Goal: Information Seeking & Learning: Compare options

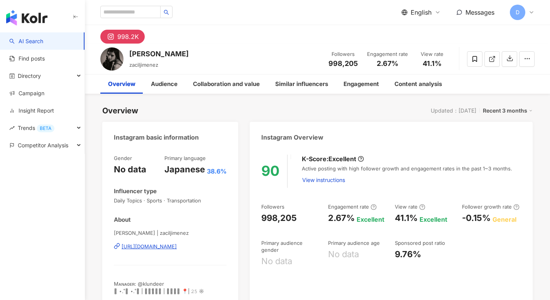
click at [421, 15] on span "English" at bounding box center [421, 12] width 21 height 8
click at [421, 31] on div "繁體中文" at bounding box center [426, 30] width 39 height 14
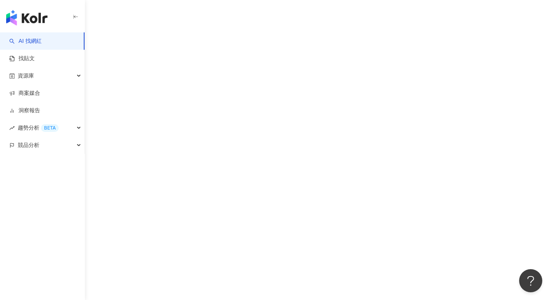
scroll to position [48, 0]
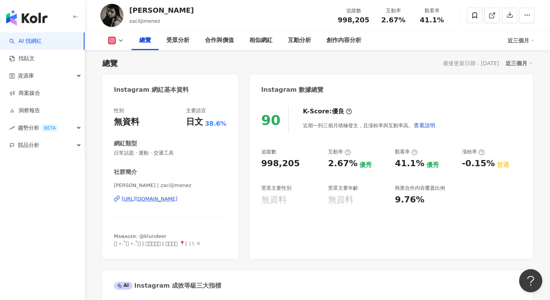
click at [117, 41] on button at bounding box center [115, 41] width 31 height 8
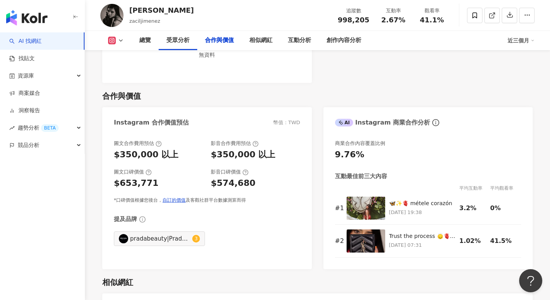
scroll to position [954, 0]
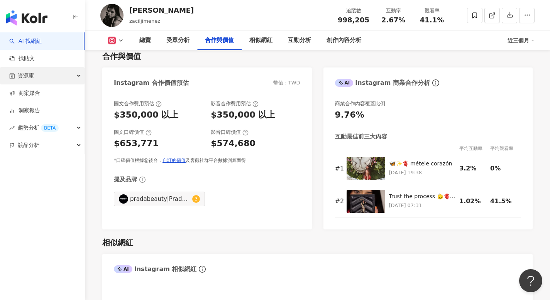
click at [46, 78] on div "資源庫" at bounding box center [42, 75] width 85 height 17
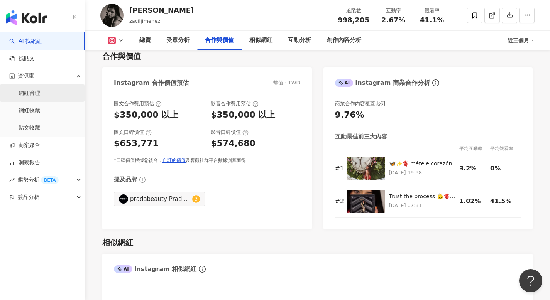
click at [35, 97] on link "網紅管理" at bounding box center [30, 94] width 22 height 8
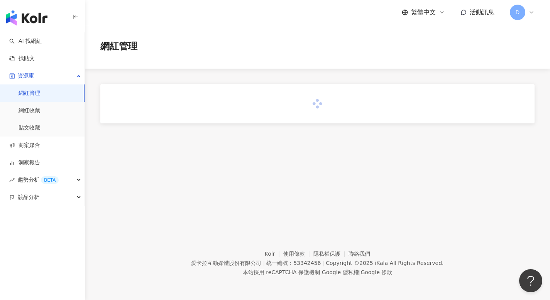
click at [512, 15] on span "D" at bounding box center [517, 12] width 15 height 15
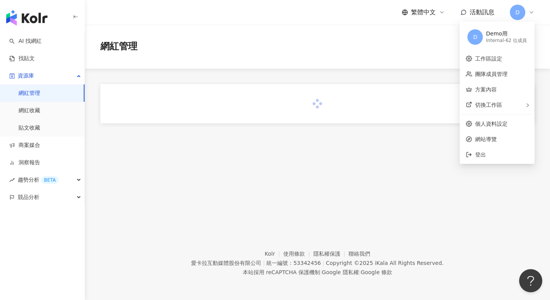
click at [348, 61] on div "網紅管理" at bounding box center [317, 47] width 465 height 44
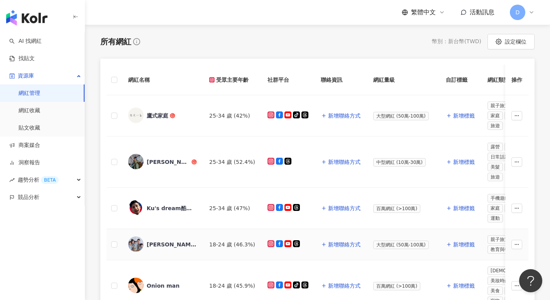
scroll to position [119, 0]
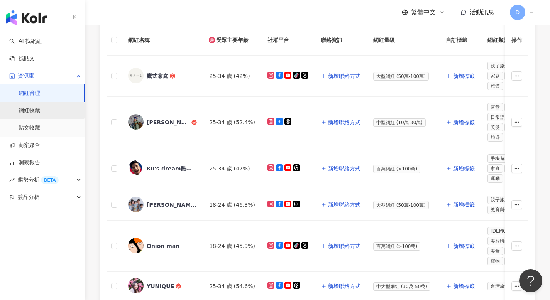
click at [40, 114] on link "網紅收藏" at bounding box center [30, 111] width 22 height 8
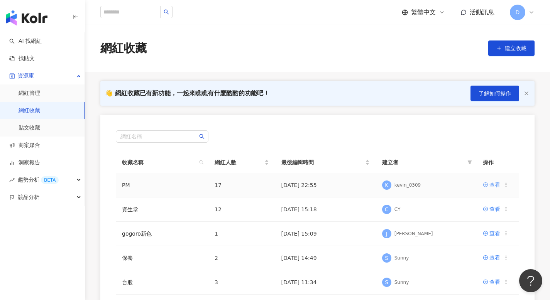
click at [492, 184] on div "查看" at bounding box center [495, 185] width 11 height 8
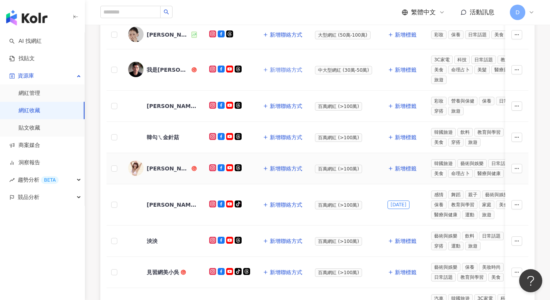
scroll to position [97, 0]
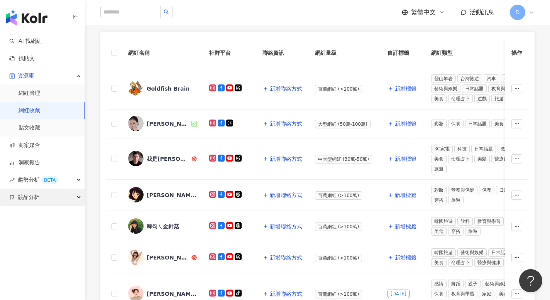
click at [70, 194] on div "競品分析" at bounding box center [42, 197] width 85 height 17
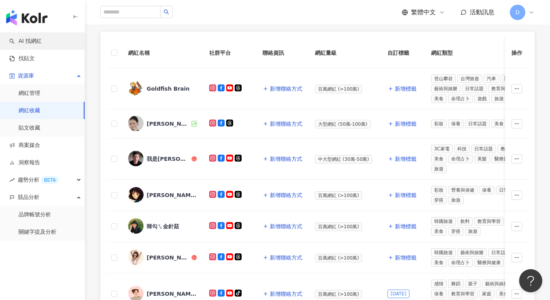
click at [40, 42] on link "AI 找網紅" at bounding box center [25, 41] width 32 height 8
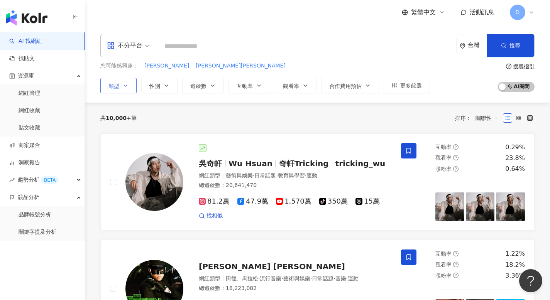
click at [130, 85] on button "類型" at bounding box center [118, 85] width 36 height 15
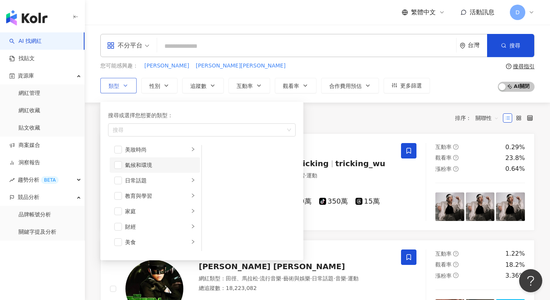
scroll to position [25, 0]
click at [323, 120] on div "共 10,000+ 筆 排序： 關聯性" at bounding box center [317, 118] width 434 height 12
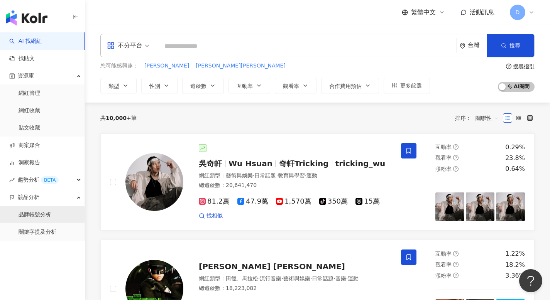
click at [51, 215] on link "品牌帳號分析" at bounding box center [35, 215] width 32 height 8
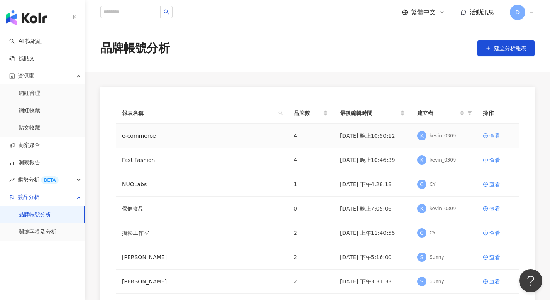
click at [493, 139] on div "查看" at bounding box center [495, 136] width 11 height 8
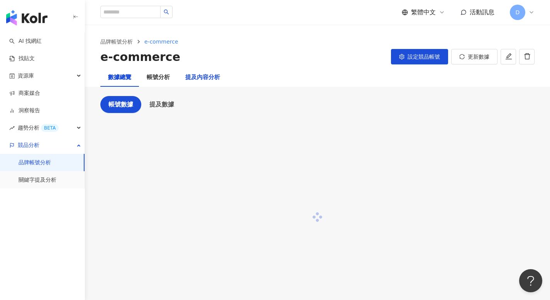
click at [210, 79] on div "提及內容分析" at bounding box center [202, 77] width 35 height 9
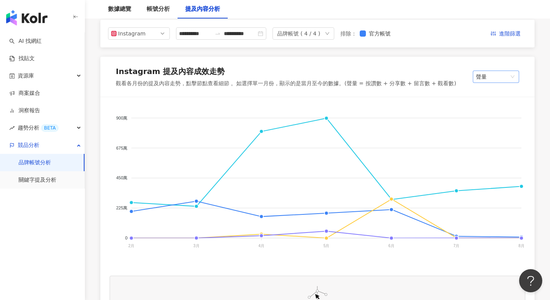
scroll to position [88, 0]
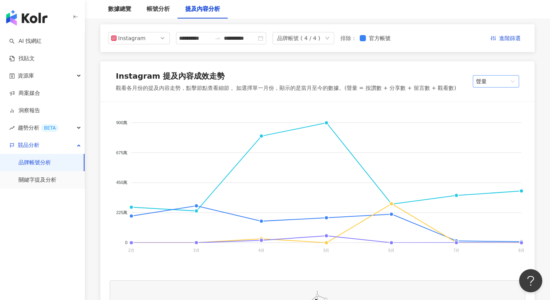
click at [513, 83] on span "聲量" at bounding box center [496, 82] width 40 height 12
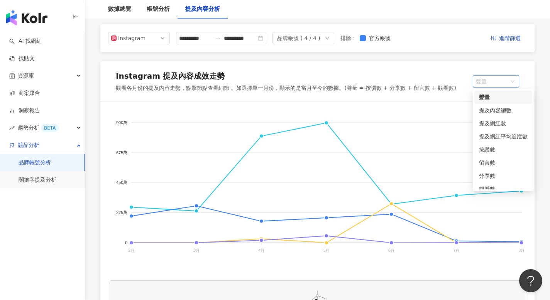
click at [513, 80] on span "聲量" at bounding box center [496, 82] width 40 height 12
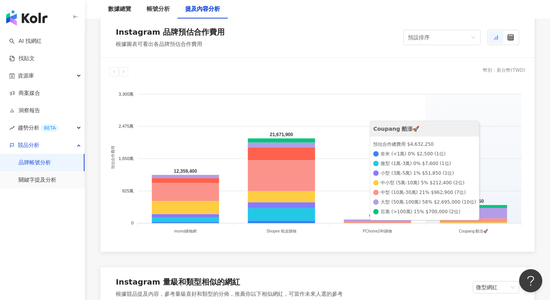
scroll to position [898, 0]
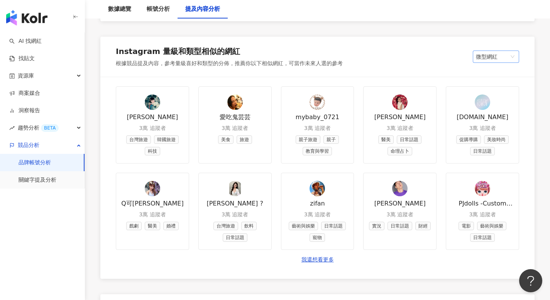
click at [493, 60] on span "微型網紅" at bounding box center [496, 57] width 40 height 12
click at [492, 58] on span "微型網紅" at bounding box center [496, 57] width 40 height 12
click at [402, 68] on div "Instagram 量級和類型相似的網紅 根據競品提及內容，參考量級喜好和類型的分佈，推薦你以下相似網紅，可當作未來人選的參考 微型網紅 微型網紅" at bounding box center [317, 57] width 434 height 40
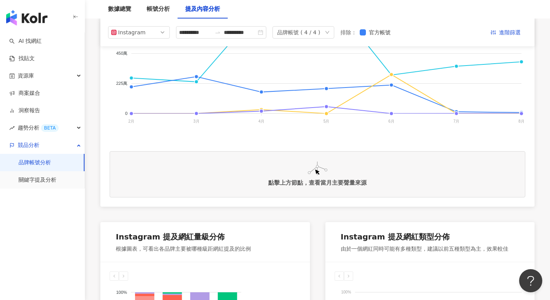
scroll to position [0, 0]
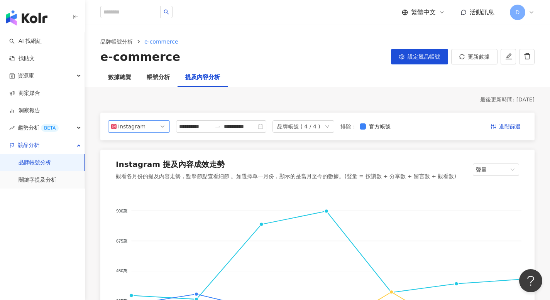
click at [153, 127] on span "Instagram" at bounding box center [139, 127] width 56 height 12
click at [148, 156] on div "Facebook" at bounding box center [138, 157] width 49 height 8
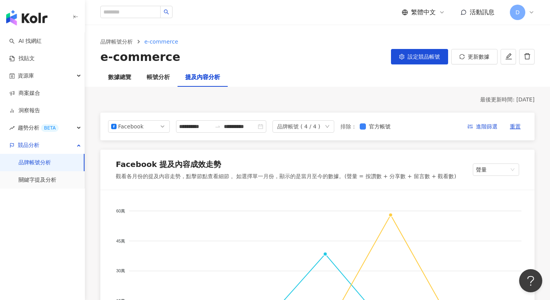
click at [146, 130] on span "Facebook" at bounding box center [139, 127] width 56 height 12
click at [136, 128] on div "Facebook" at bounding box center [130, 127] width 25 height 12
click at [142, 142] on div "Instagram" at bounding box center [133, 144] width 25 height 8
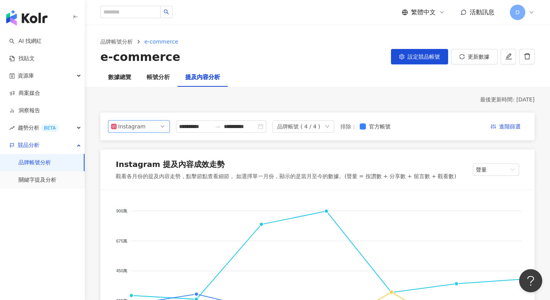
click at [134, 127] on div "Instagram" at bounding box center [130, 127] width 25 height 12
click at [132, 170] on div "YouTube" at bounding box center [133, 170] width 25 height 8
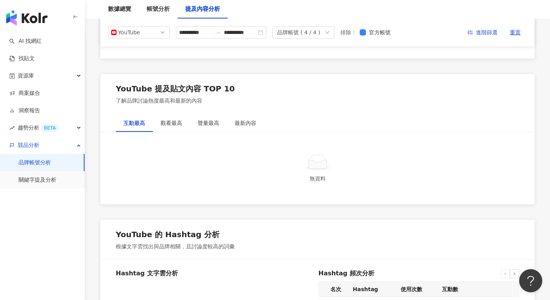
scroll to position [1181, 0]
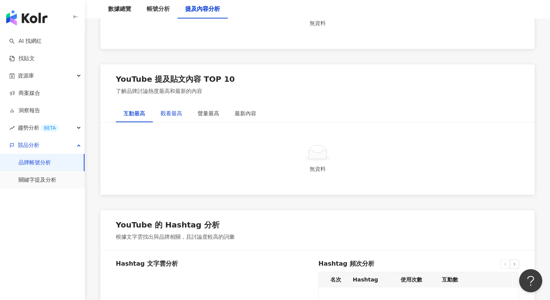
click at [177, 112] on div "觀看最高" at bounding box center [172, 113] width 22 height 8
click at [203, 111] on div "聲量最高" at bounding box center [209, 113] width 22 height 8
click at [244, 111] on div "最新內容" at bounding box center [246, 113] width 22 height 8
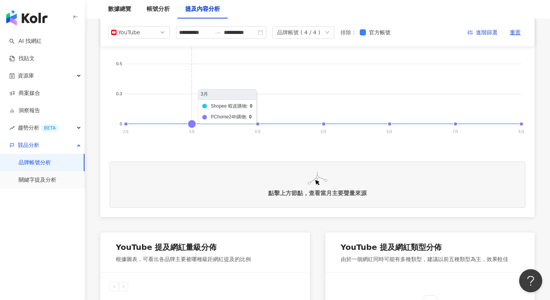
scroll to position [168, 0]
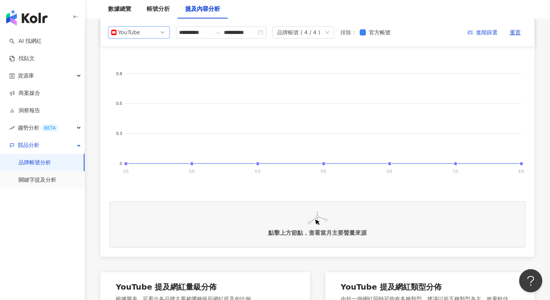
click at [163, 36] on span "YouTube" at bounding box center [139, 33] width 56 height 12
click at [154, 53] on div "Instagram" at bounding box center [138, 50] width 49 height 8
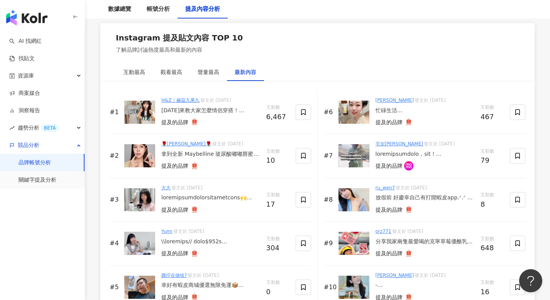
scroll to position [1174, 0]
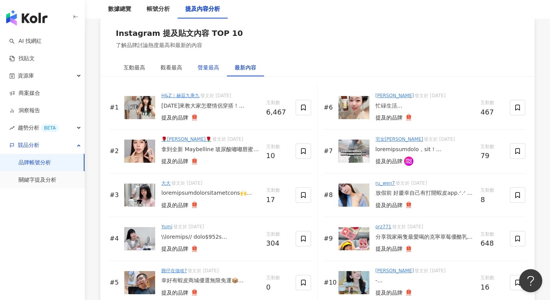
click at [209, 69] on div "聲量最高" at bounding box center [209, 67] width 22 height 8
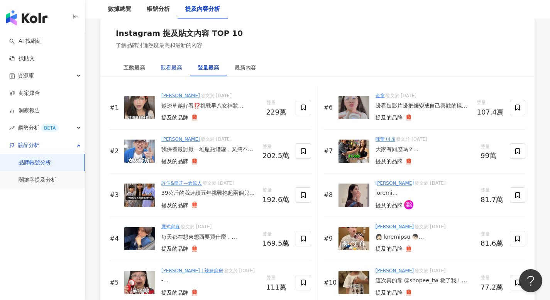
click at [173, 68] on div "觀看最高" at bounding box center [172, 67] width 22 height 8
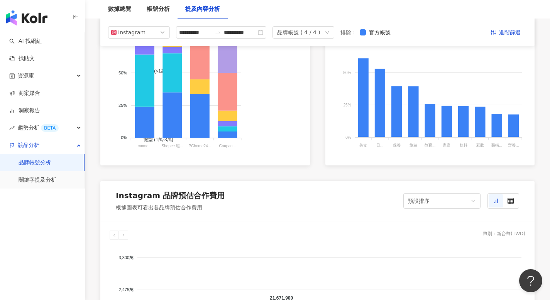
scroll to position [0, 0]
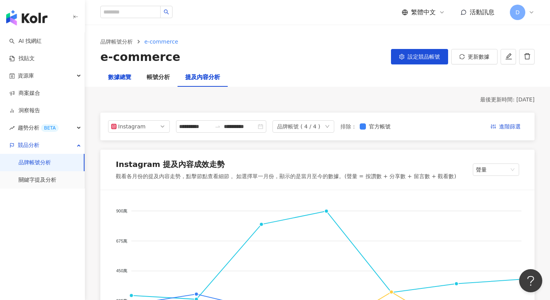
click at [126, 77] on div "數據總覽" at bounding box center [119, 77] width 23 height 9
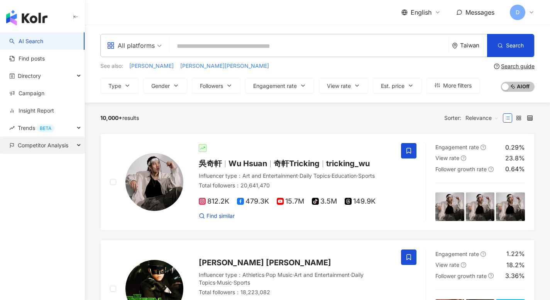
click at [59, 144] on span "Competitor Analysis" at bounding box center [43, 145] width 51 height 17
click at [412, 10] on span "English" at bounding box center [421, 12] width 21 height 8
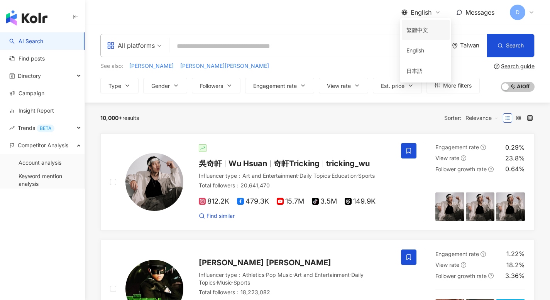
click at [419, 34] on div "繁體中文" at bounding box center [426, 30] width 39 height 14
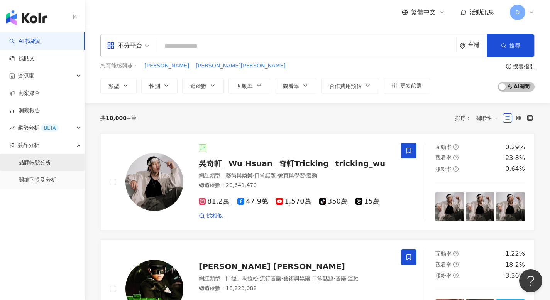
click at [51, 162] on link "品牌帳號分析" at bounding box center [35, 163] width 32 height 8
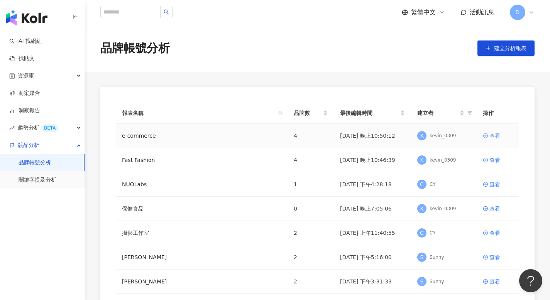
click at [495, 135] on div "查看" at bounding box center [495, 136] width 11 height 8
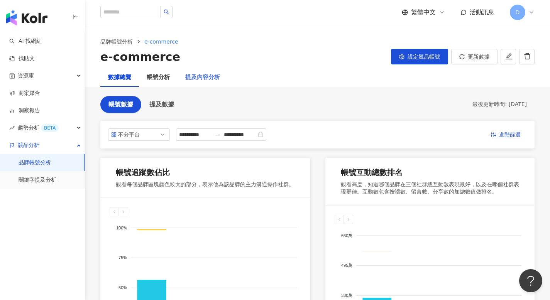
click at [207, 72] on div "提及內容分析" at bounding box center [203, 77] width 50 height 19
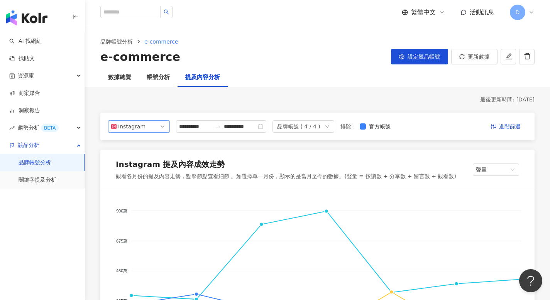
click at [138, 131] on div "Instagram" at bounding box center [130, 127] width 25 height 12
click at [139, 130] on div "Instagram" at bounding box center [130, 127] width 25 height 12
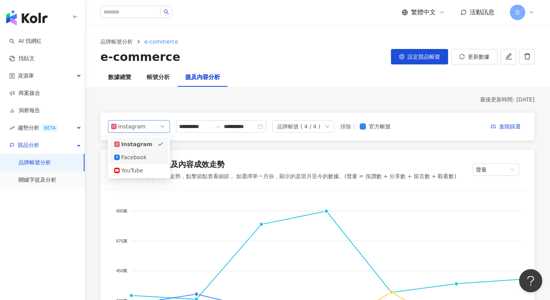
click at [223, 160] on div "Instagram 提及內容成效走勢" at bounding box center [286, 166] width 341 height 14
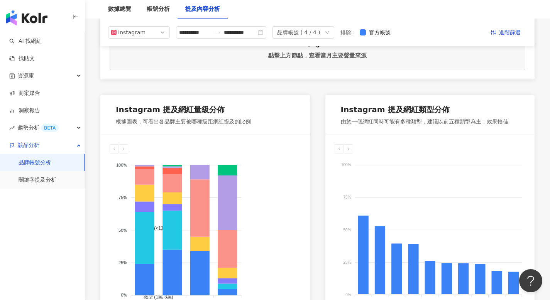
scroll to position [23, 0]
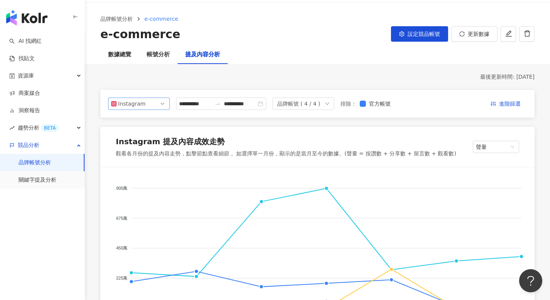
click at [152, 102] on span "Instagram" at bounding box center [139, 104] width 56 height 12
click at [140, 107] on div "Instagram" at bounding box center [130, 104] width 25 height 12
click at [121, 57] on div "數據總覽" at bounding box center [119, 54] width 23 height 9
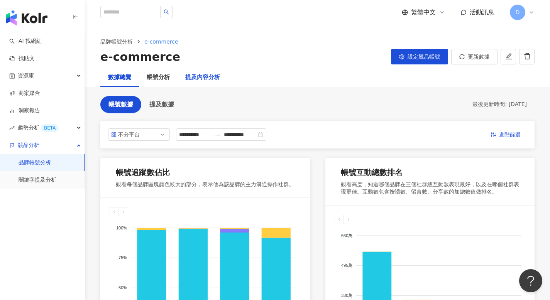
click at [197, 80] on div "提及內容分析" at bounding box center [202, 77] width 35 height 9
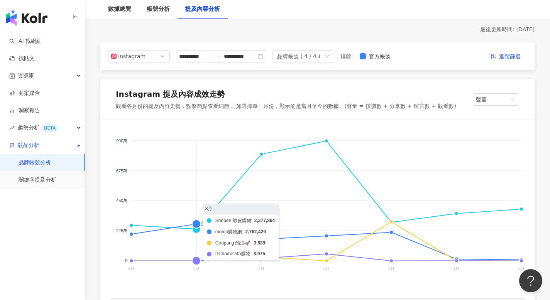
scroll to position [110, 0]
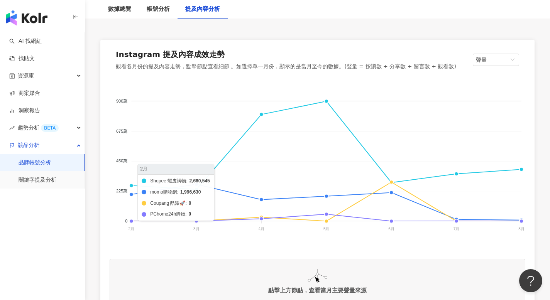
click at [131, 195] on line at bounding box center [131, 162] width 0 height 120
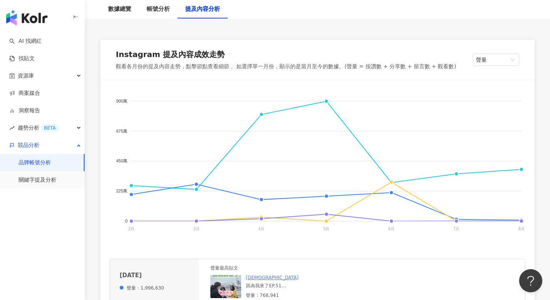
click at [105, 205] on div "Shopee 蝦皮購物 momo購物網 Coupang 酷澎🚀 PChome24h購物 900萬 900萬 675萬 675萬 450萬 450萬 225萬 …" at bounding box center [317, 197] width 434 height 234
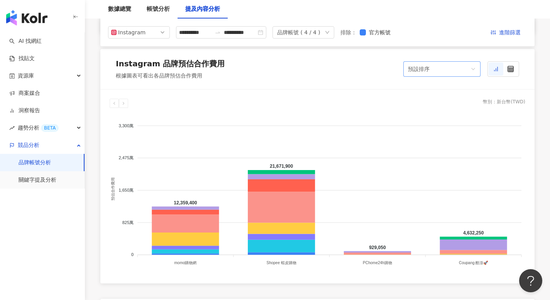
scroll to position [630, 0]
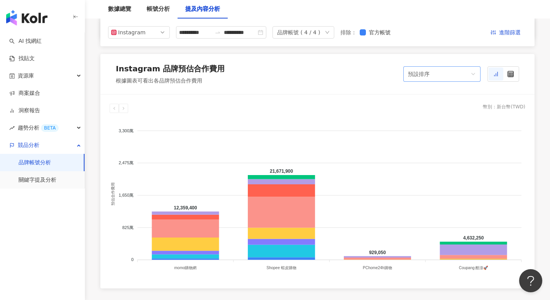
click at [457, 70] on div "預設排序" at bounding box center [438, 74] width 61 height 15
click at [455, 73] on div "預設排序" at bounding box center [438, 74] width 61 height 15
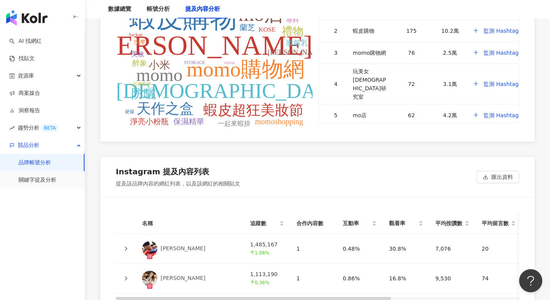
scroll to position [1597, 0]
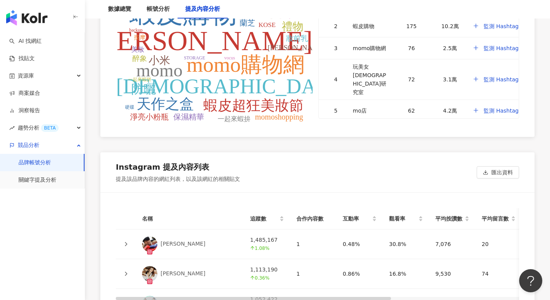
click at [430, 177] on div "Instagram 提及內容列表 提及該品牌內容的網紅列表，以及該網紅的相關貼文 匯出資料" at bounding box center [317, 173] width 434 height 40
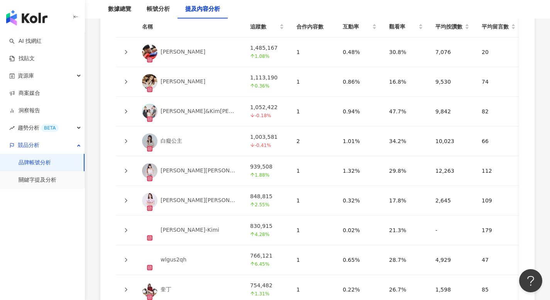
scroll to position [1829, 0]
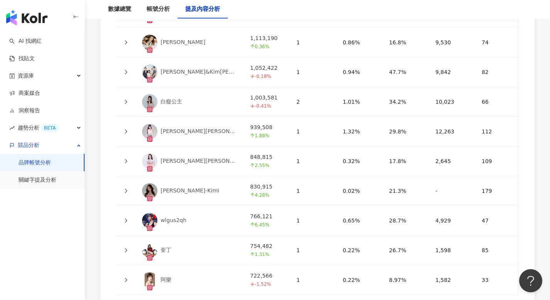
click at [221, 105] on link "白癡公主" at bounding box center [190, 101] width 96 height 15
click at [131, 101] on td at bounding box center [126, 102] width 20 height 30
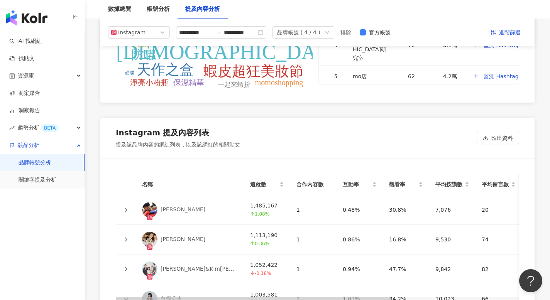
scroll to position [1552, 0]
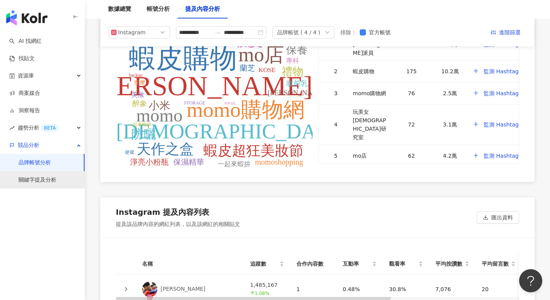
click at [32, 178] on link "關鍵字提及分析" at bounding box center [38, 180] width 38 height 8
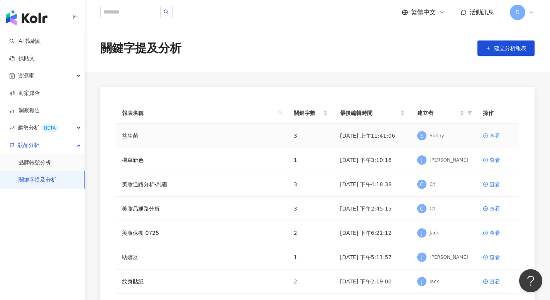
click at [489, 136] on link "查看" at bounding box center [498, 136] width 30 height 8
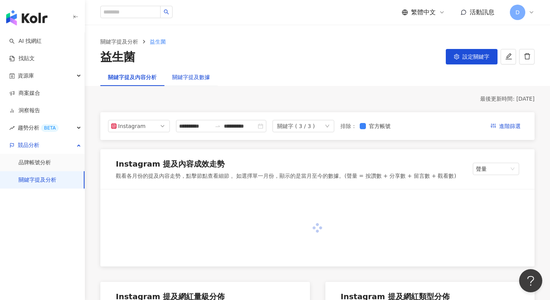
click at [199, 79] on div "關鍵字提及數據" at bounding box center [191, 77] width 38 height 8
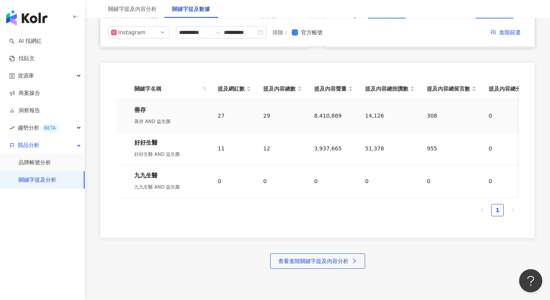
click at [202, 119] on div "善存 AND 益生菌" at bounding box center [169, 121] width 71 height 8
click at [221, 112] on div "27" at bounding box center [234, 116] width 33 height 8
click at [217, 116] on td "27" at bounding box center [235, 116] width 46 height 33
click at [41, 159] on link "品牌帳號分析" at bounding box center [35, 163] width 32 height 8
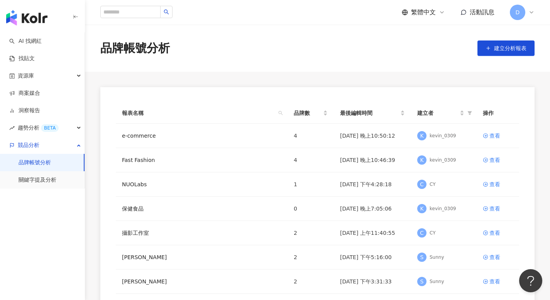
click at [358, 85] on main "品牌帳號分析 建立分析報表 報表名稱 品牌數 最後編輯時間 建立者 操作 e-commerce 4 2025/8/24 晚上10:50:12 K kevin_…" at bounding box center [317, 216] width 465 height 383
click at [487, 133] on icon at bounding box center [485, 135] width 5 height 5
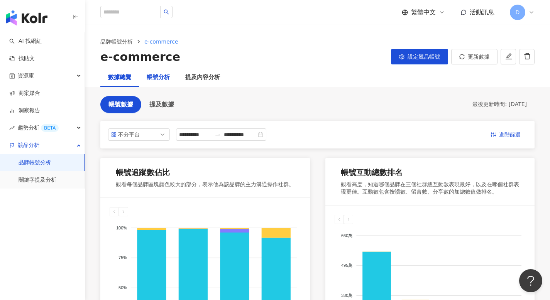
click at [161, 78] on div "帳號分析" at bounding box center [158, 77] width 23 height 9
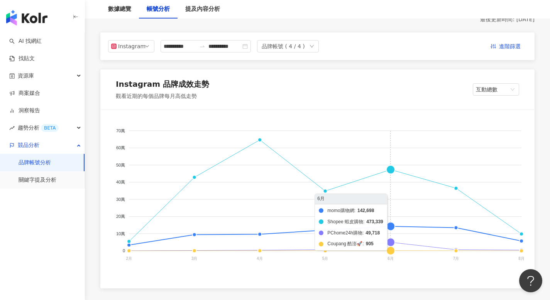
scroll to position [85, 0]
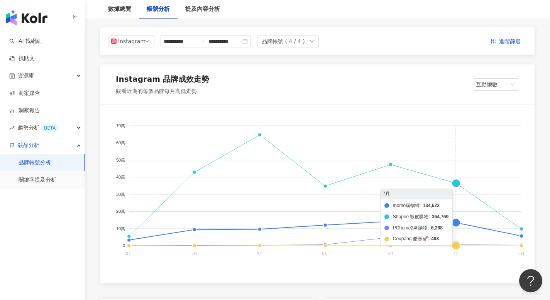
click at [444, 188] on foreignobject "momo購物網 Shopee 蝦皮購物 PChome24h購物 Coupang 酷澎🚀" at bounding box center [318, 191] width 416 height 154
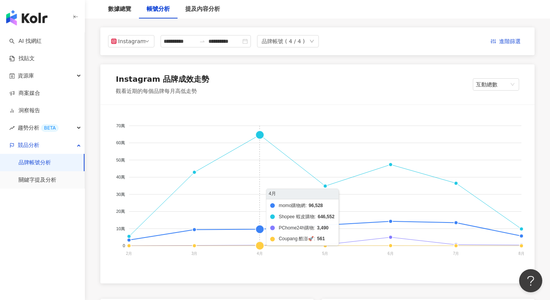
click at [281, 209] on foreignobject "momo購物網 Shopee 蝦皮購物 PChome24h購物 Coupang 酷澎🚀" at bounding box center [318, 191] width 416 height 154
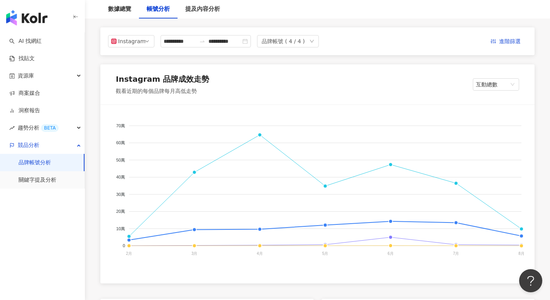
scroll to position [0, 0]
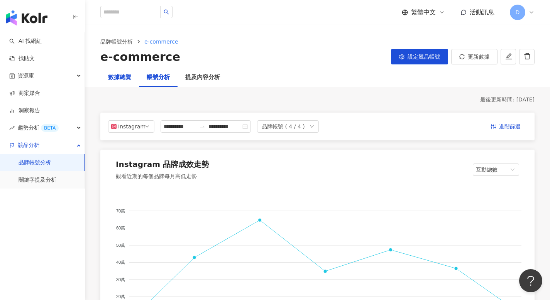
click at [125, 76] on div "數據總覽" at bounding box center [119, 77] width 23 height 9
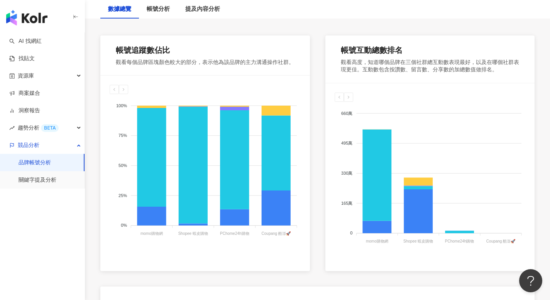
scroll to position [202, 0]
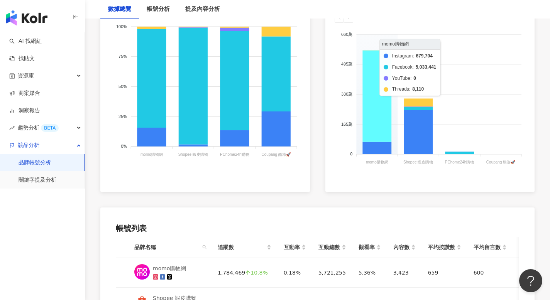
click at [369, 107] on icon at bounding box center [377, 97] width 29 height 92
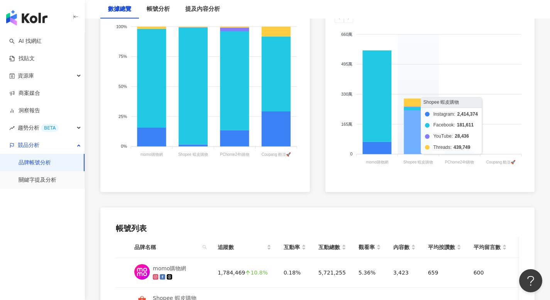
click at [421, 132] on icon at bounding box center [418, 132] width 29 height 44
click at [412, 108] on icon at bounding box center [418, 108] width 29 height 3
click at [411, 102] on icon at bounding box center [418, 103] width 29 height 8
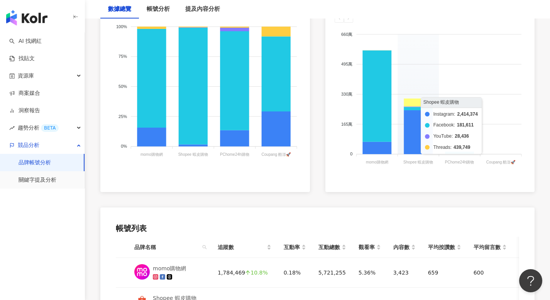
click at [411, 102] on icon at bounding box center [418, 103] width 29 height 8
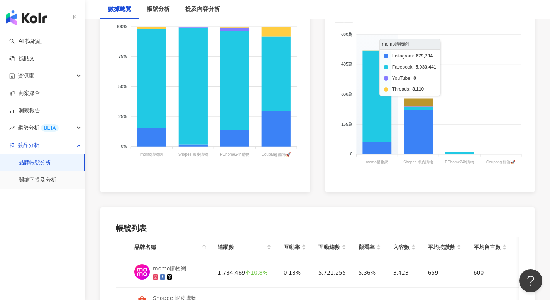
click at [358, 107] on foreignobject "Instagram Facebook YouTube Threads" at bounding box center [430, 100] width 191 height 154
click at [368, 109] on icon at bounding box center [377, 97] width 29 height 92
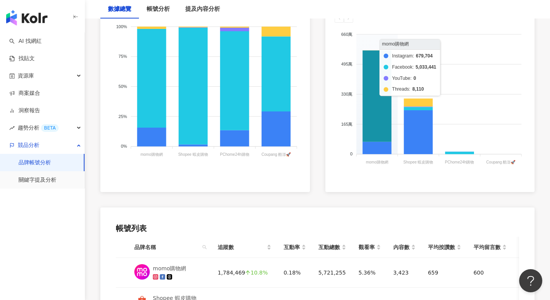
click at [378, 141] on icon at bounding box center [377, 97] width 29 height 92
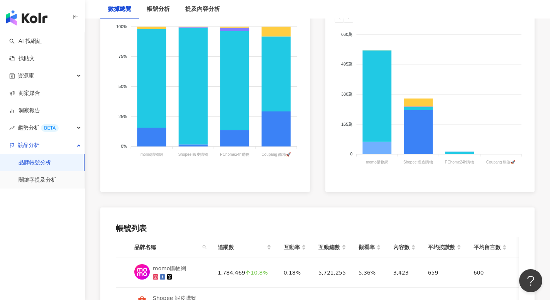
click at [378, 146] on icon at bounding box center [377, 148] width 29 height 12
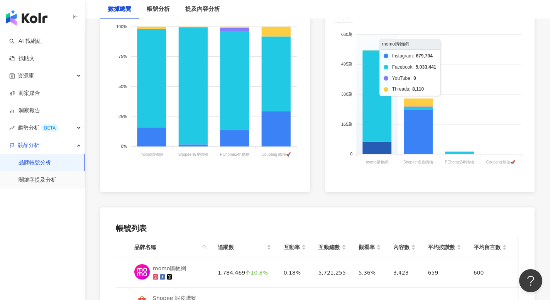
click at [377, 153] on icon at bounding box center [377, 148] width 29 height 12
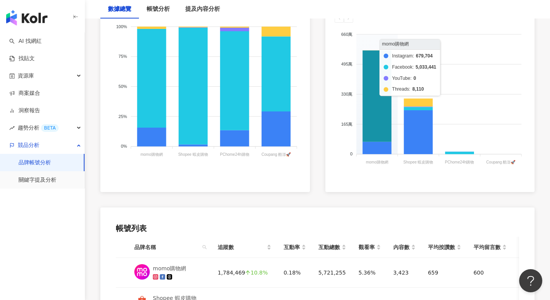
click at [377, 141] on icon at bounding box center [377, 97] width 29 height 92
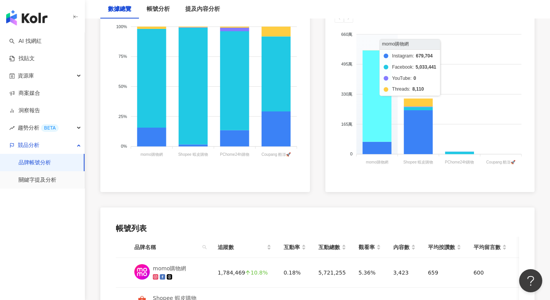
click at [378, 137] on icon at bounding box center [377, 97] width 29 height 92
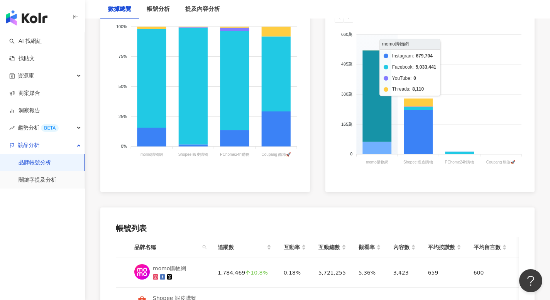
click at [377, 151] on icon at bounding box center [377, 148] width 29 height 12
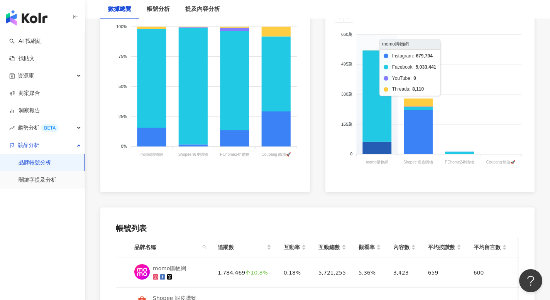
click at [377, 151] on icon at bounding box center [377, 148] width 29 height 12
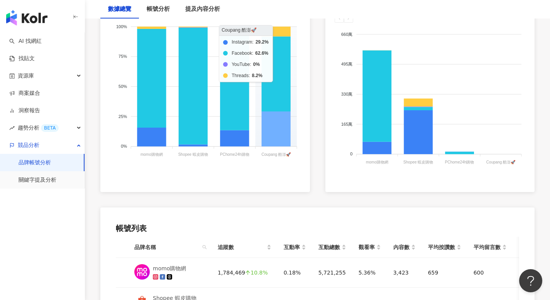
click at [281, 131] on icon at bounding box center [276, 129] width 29 height 35
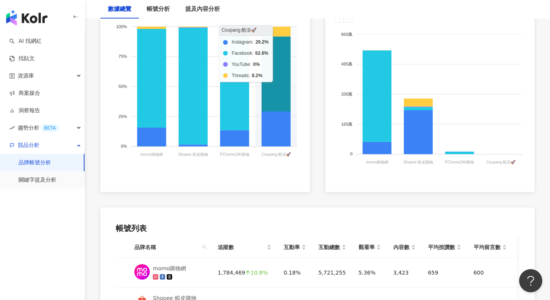
click at [282, 97] on icon at bounding box center [276, 74] width 29 height 75
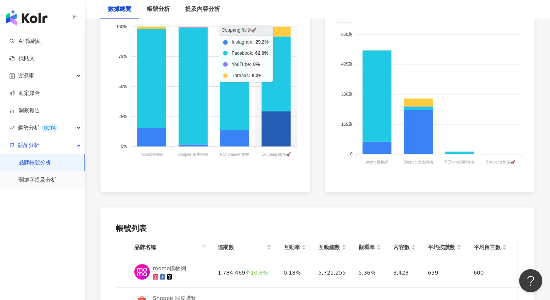
click at [280, 123] on icon at bounding box center [276, 129] width 29 height 35
click at [251, 107] on foreignobject "Instagram Facebook YouTube Threads" at bounding box center [205, 92] width 191 height 154
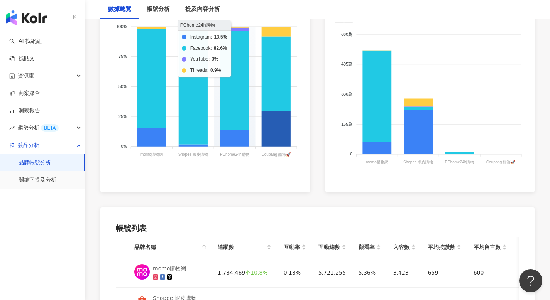
click at [243, 122] on icon at bounding box center [234, 81] width 29 height 99
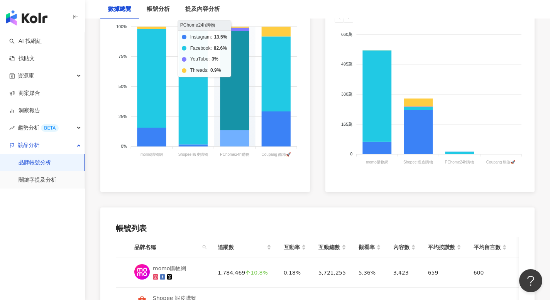
click at [242, 137] on icon at bounding box center [234, 139] width 29 height 16
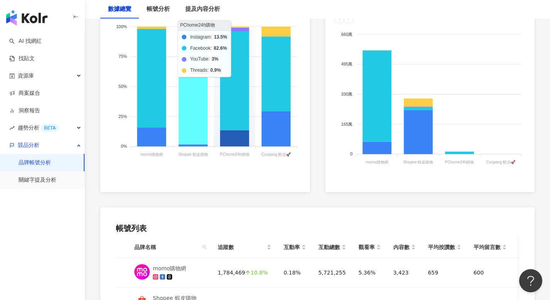
click at [171, 139] on foreignobject "Instagram Facebook YouTube Threads" at bounding box center [205, 92] width 191 height 154
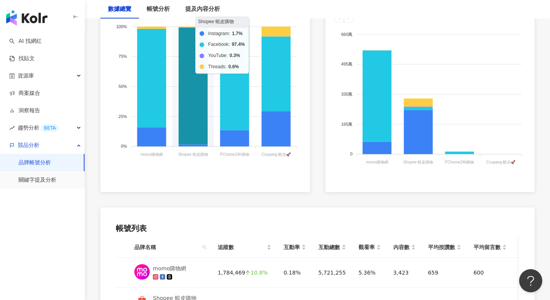
click at [192, 133] on icon at bounding box center [193, 86] width 29 height 117
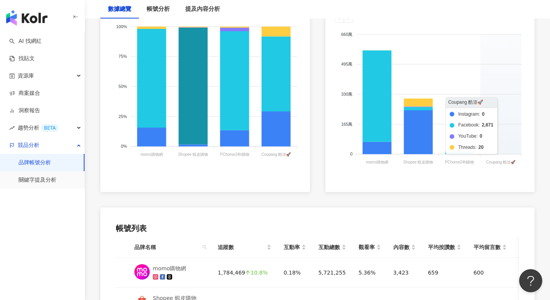
click at [509, 150] on foreignobject "Instagram Facebook YouTube Threads" at bounding box center [430, 100] width 191 height 154
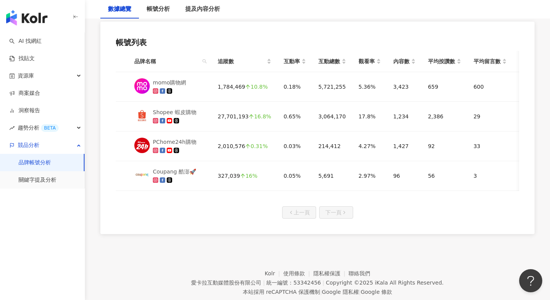
scroll to position [0, 0]
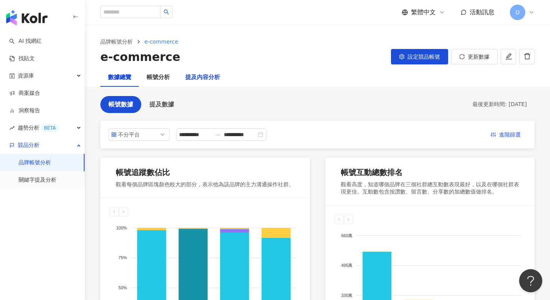
click at [199, 78] on div "提及內容分析" at bounding box center [202, 77] width 35 height 9
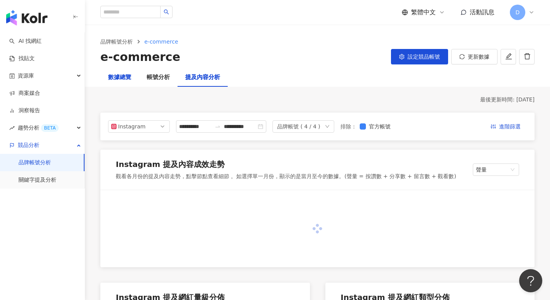
click at [122, 79] on div "數據總覽" at bounding box center [119, 77] width 23 height 9
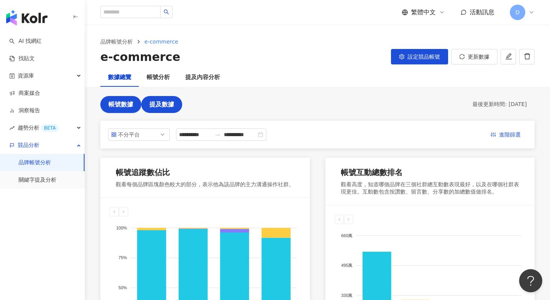
click at [166, 108] on button "提及數據" at bounding box center [161, 104] width 41 height 17
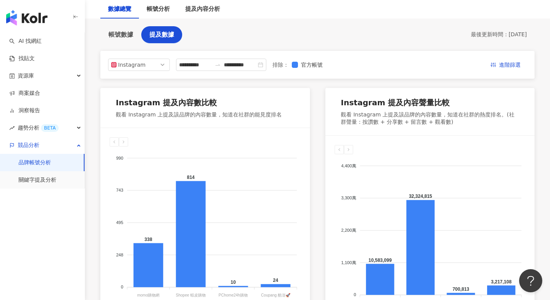
scroll to position [65, 0]
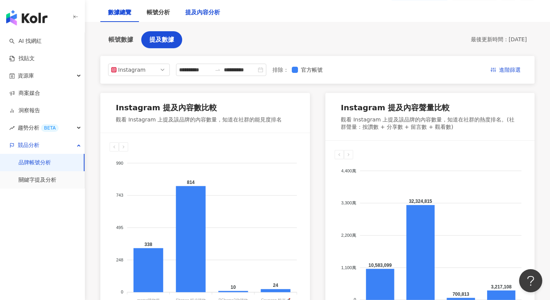
click at [202, 13] on div "提及內容分析" at bounding box center [202, 12] width 35 height 9
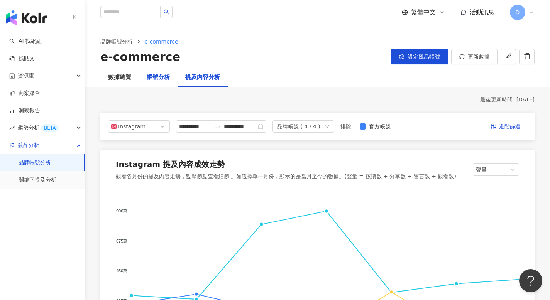
click at [168, 79] on div "帳號分析" at bounding box center [158, 77] width 23 height 9
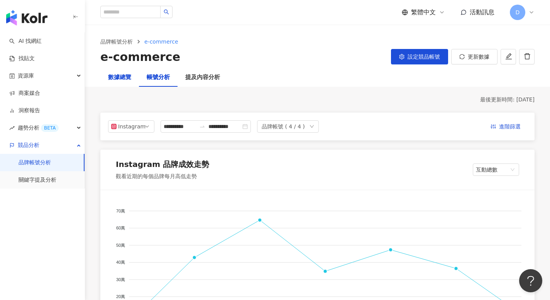
click at [121, 78] on div "數據總覽" at bounding box center [119, 77] width 23 height 9
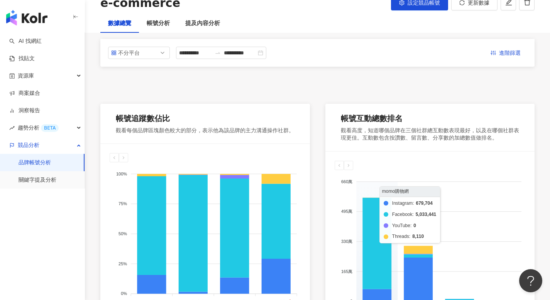
scroll to position [15, 0]
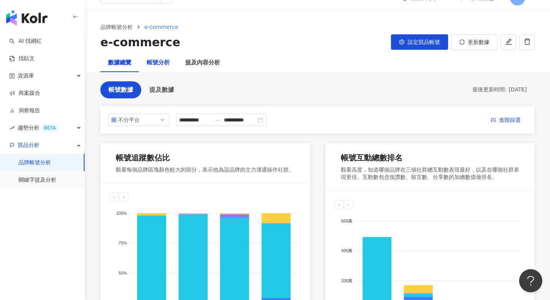
click at [151, 65] on div "帳號分析" at bounding box center [158, 62] width 23 height 9
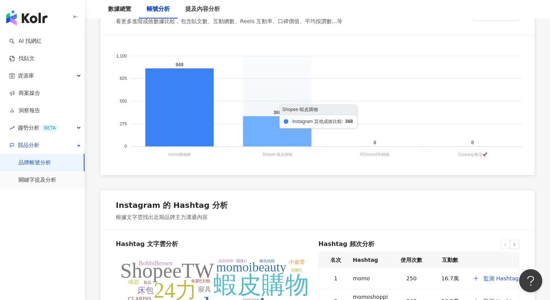
scroll to position [690, 0]
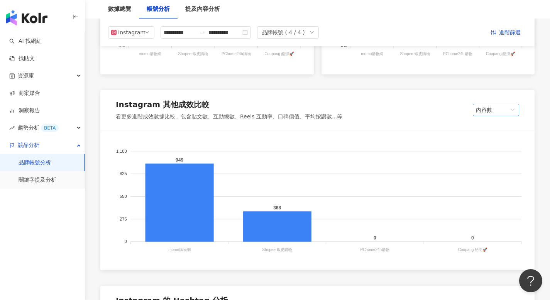
click at [492, 114] on span "內容數" at bounding box center [496, 110] width 40 height 12
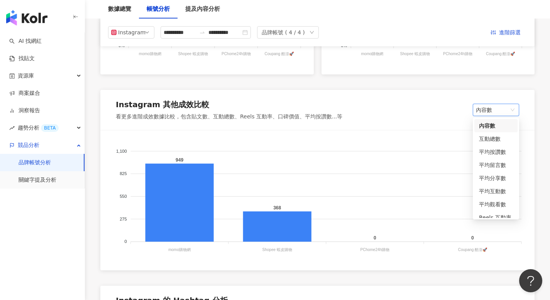
click at [494, 110] on span "內容數" at bounding box center [496, 110] width 40 height 12
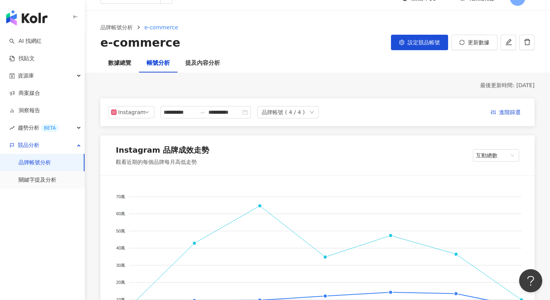
scroll to position [0, 0]
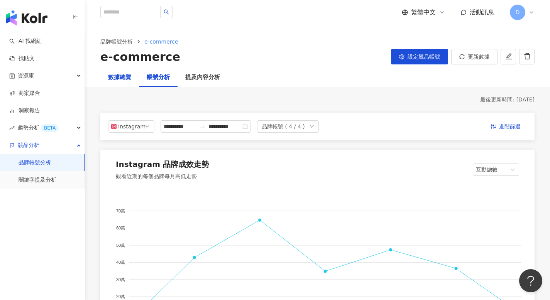
click at [121, 80] on div "數據總覽" at bounding box center [119, 77] width 23 height 9
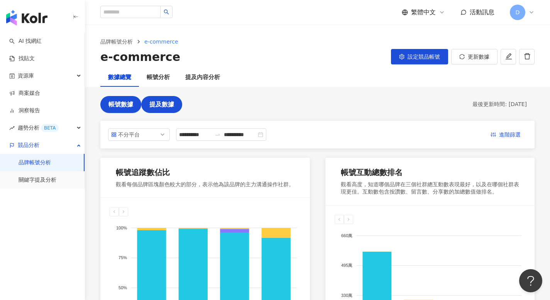
click at [158, 106] on span "提及數據" at bounding box center [161, 104] width 25 height 7
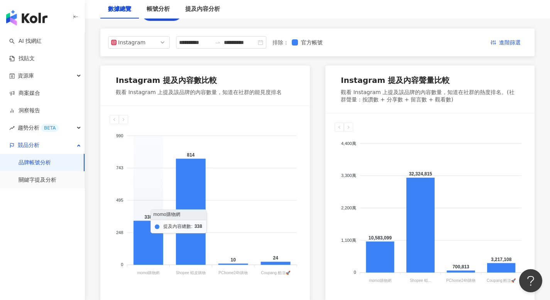
scroll to position [112, 0]
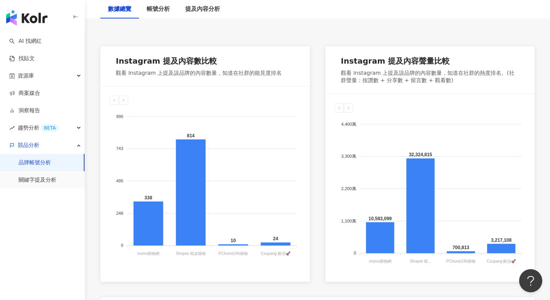
click at [89, 225] on div "**********" at bounding box center [317, 243] width 465 height 517
click at [160, 7] on div "帳號分析" at bounding box center [158, 9] width 23 height 9
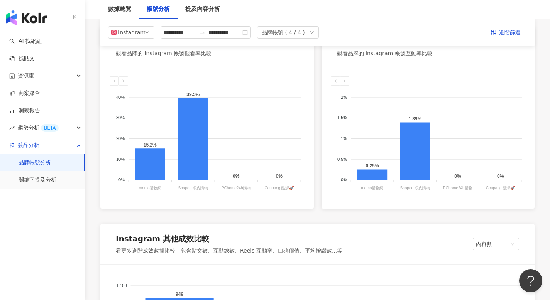
scroll to position [202, 0]
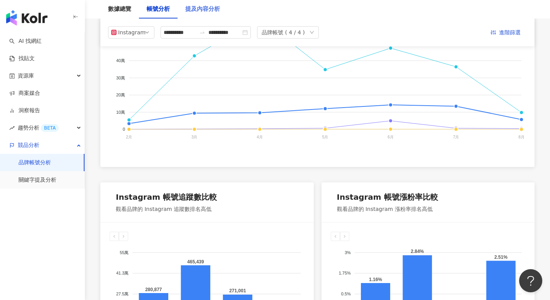
click at [209, 3] on div "提及內容分析" at bounding box center [203, 9] width 50 height 19
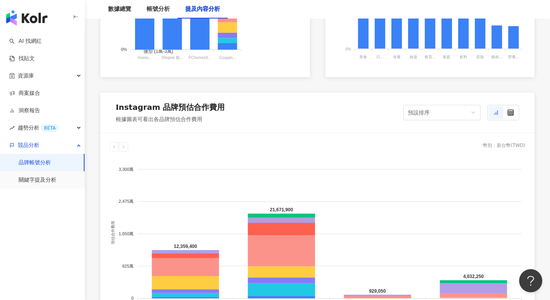
scroll to position [596, 0]
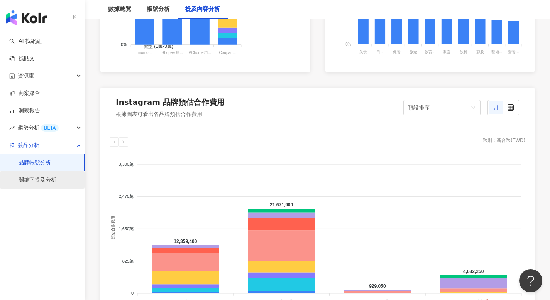
click at [53, 182] on link "關鍵字提及分析" at bounding box center [38, 180] width 38 height 8
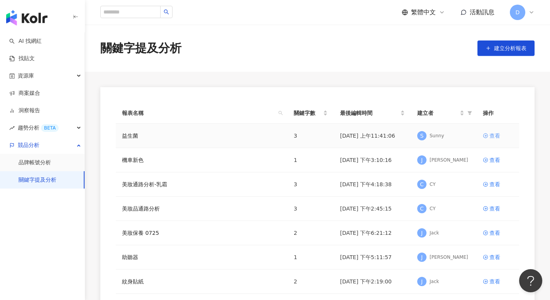
click at [488, 133] on icon at bounding box center [485, 135] width 5 height 5
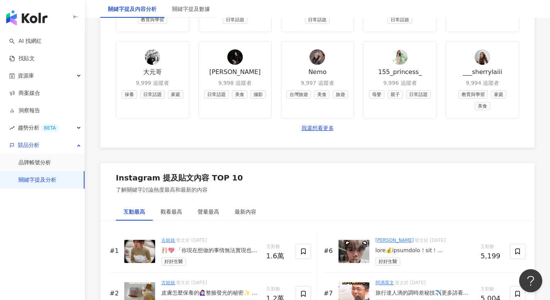
scroll to position [1068, 0]
